Goal: Information Seeking & Learning: Learn about a topic

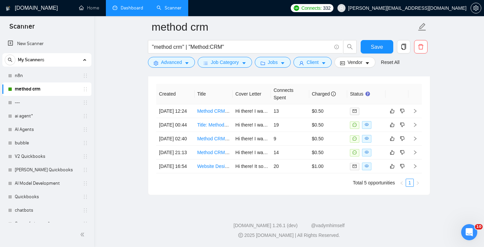
click at [124, 9] on link "Dashboard" at bounding box center [128, 8] width 31 height 6
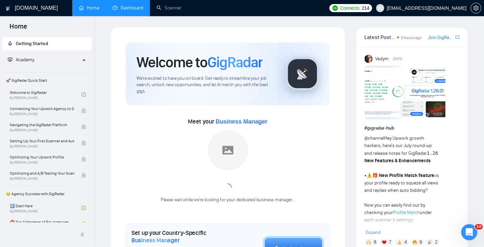
click at [135, 8] on link "Dashboard" at bounding box center [128, 8] width 31 height 6
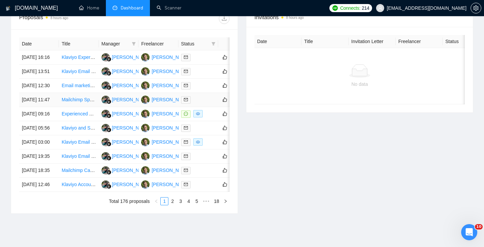
scroll to position [277, 0]
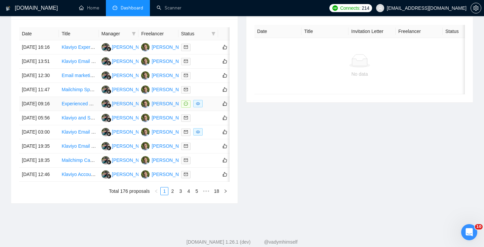
click at [62, 111] on td "Experienced Email + SMS Campaign Specialist" at bounding box center [79, 104] width 40 height 14
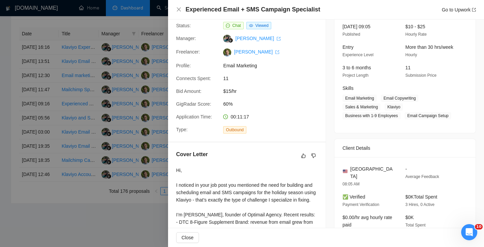
scroll to position [54, 0]
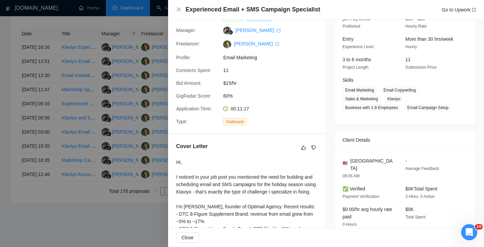
click at [123, 147] on div at bounding box center [242, 123] width 484 height 247
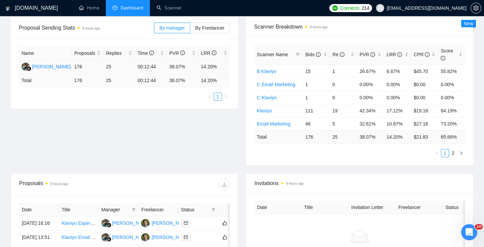
scroll to position [125, 0]
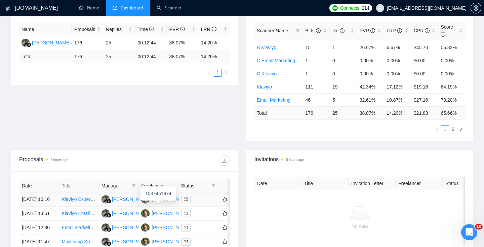
click at [166, 201] on div "[PERSON_NAME]" at bounding box center [171, 198] width 39 height 7
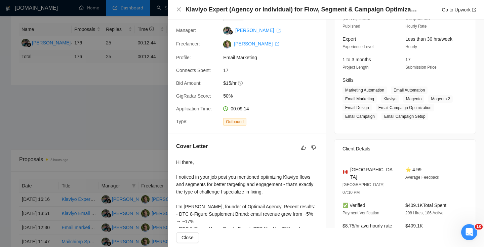
click at [129, 101] on div at bounding box center [242, 123] width 484 height 247
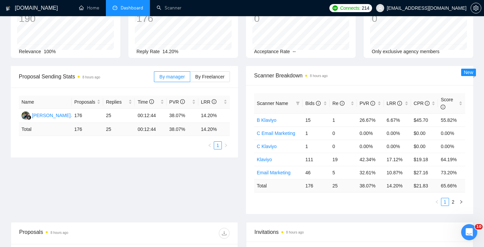
scroll to position [0, 0]
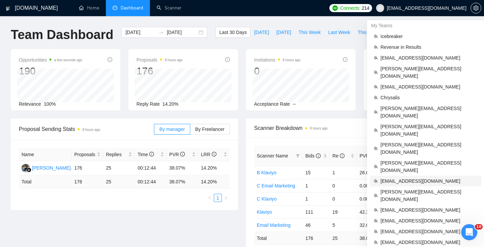
click at [411, 177] on span "[EMAIL_ADDRESS][DOMAIN_NAME]" at bounding box center [429, 180] width 97 height 7
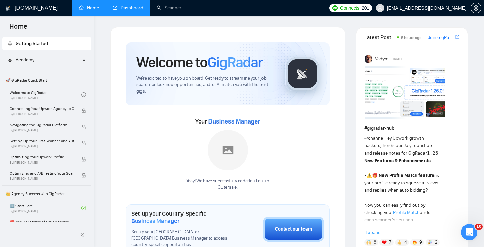
click at [125, 5] on link "Dashboard" at bounding box center [128, 8] width 31 height 6
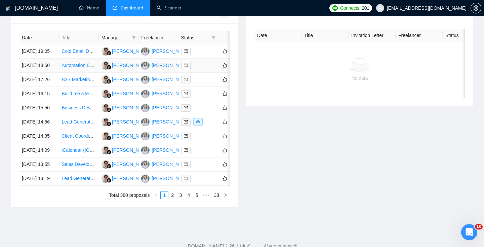
scroll to position [273, 0]
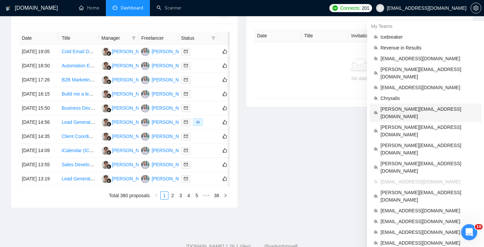
click at [404, 105] on span "[PERSON_NAME][EMAIL_ADDRESS][DOMAIN_NAME]" at bounding box center [429, 112] width 97 height 15
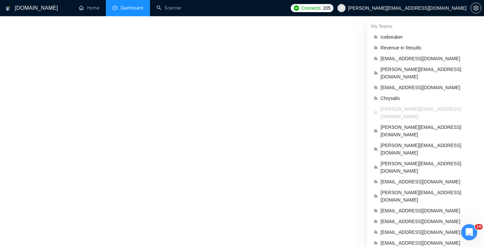
scroll to position [324, 0]
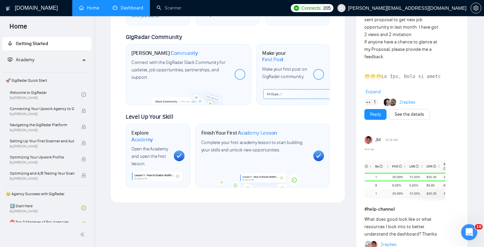
click at [134, 5] on link "Dashboard" at bounding box center [128, 8] width 31 height 6
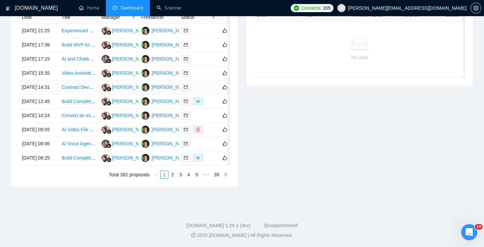
scroll to position [353, 0]
click at [171, 178] on link "2" at bounding box center [172, 174] width 7 height 7
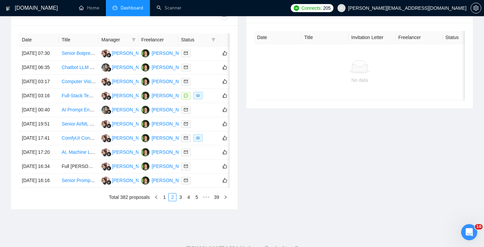
scroll to position [283, 0]
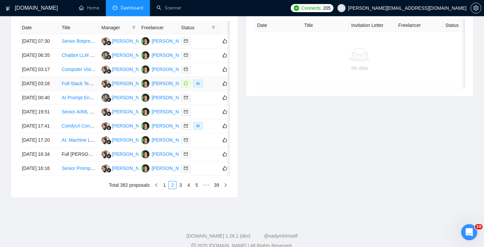
click at [80, 91] on td "Full-Stack Team to Build Real Estate Platform with AI Predictive Analysis" at bounding box center [79, 84] width 40 height 14
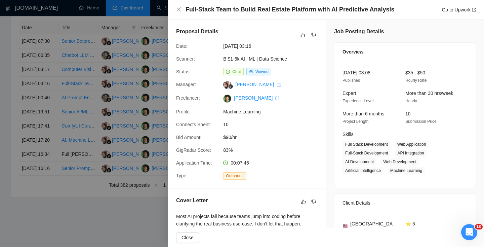
click at [107, 123] on div at bounding box center [242, 123] width 484 height 247
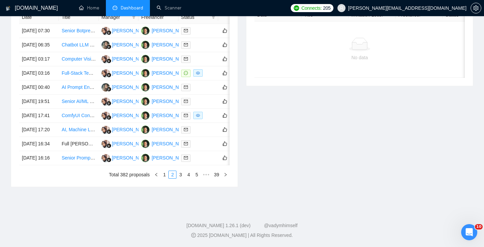
scroll to position [321, 0]
click at [167, 178] on link "1" at bounding box center [164, 174] width 7 height 7
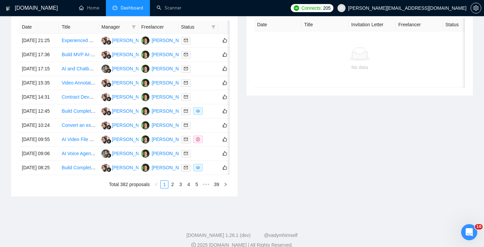
scroll to position [0, 0]
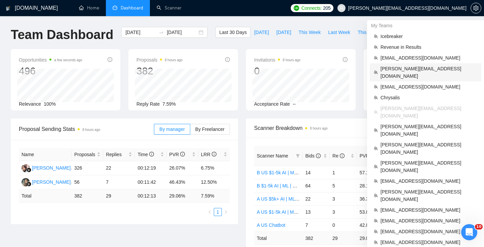
click at [393, 69] on span "[PERSON_NAME][EMAIL_ADDRESS][DOMAIN_NAME]" at bounding box center [429, 72] width 97 height 15
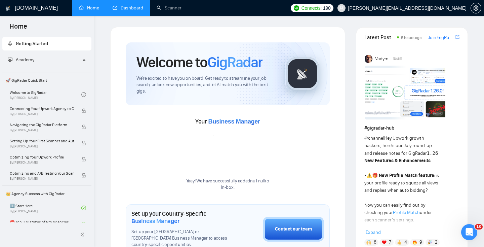
click at [117, 7] on link "Dashboard" at bounding box center [128, 8] width 31 height 6
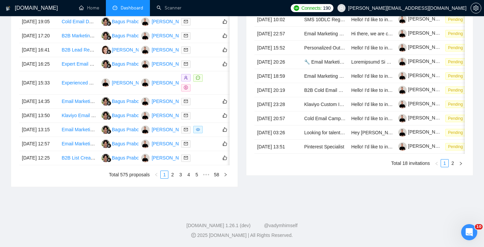
scroll to position [305, 0]
click at [82, 95] on td "Experienced Cold Email Marketing Specialist - Spiritual/Astrology Business" at bounding box center [79, 82] width 40 height 23
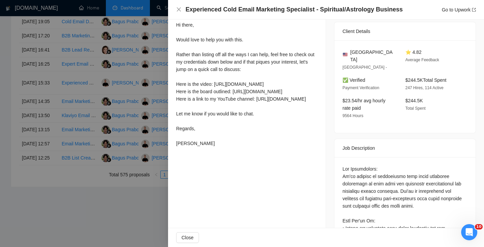
scroll to position [163, 0]
click at [102, 161] on div at bounding box center [242, 123] width 484 height 247
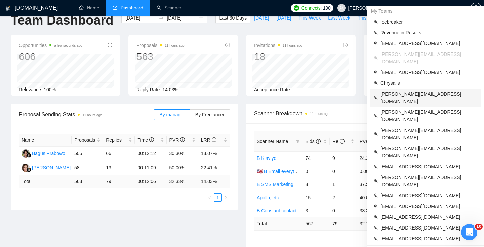
scroll to position [15, 0]
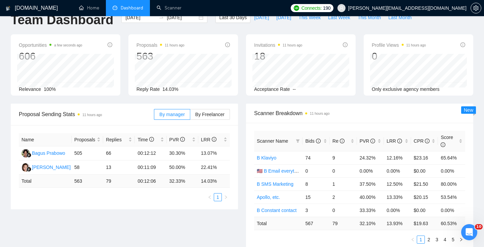
click at [213, 98] on div "Opportunities a few seconds ago 606 Relevance 100% Proposals 11 hours ago 563 R…" at bounding box center [242, 68] width 471 height 69
